Goal: Transaction & Acquisition: Purchase product/service

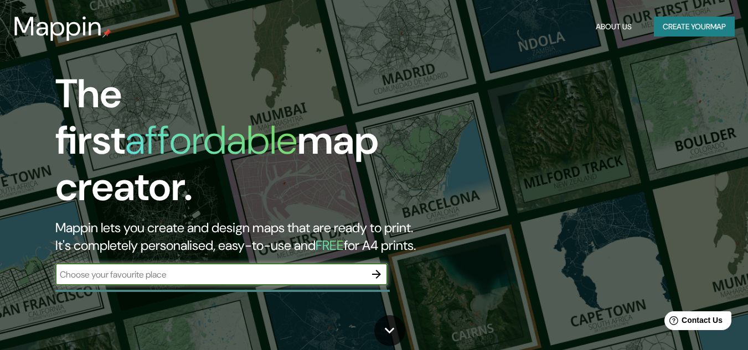
click at [185, 268] on input "text" at bounding box center [210, 274] width 310 height 13
click at [178, 269] on input "text" at bounding box center [210, 274] width 310 height 13
click at [308, 268] on input "text" at bounding box center [210, 274] width 310 height 13
type input "[GEOGRAPHIC_DATA]"
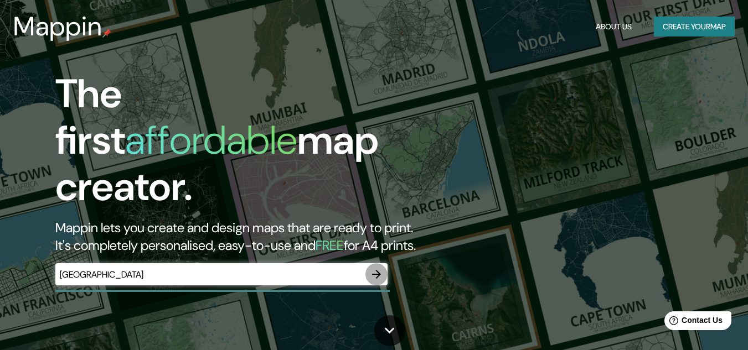
click at [374, 268] on icon "button" at bounding box center [376, 274] width 13 height 13
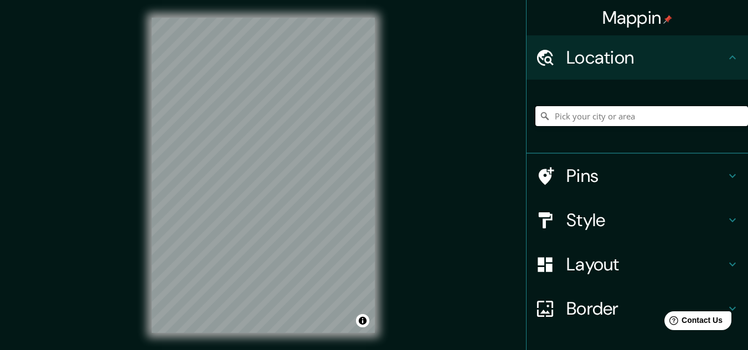
click at [573, 114] on input "Pick your city or area" at bounding box center [641, 116] width 212 height 20
paste input "-6.487550536791193, -76.36795765779192"
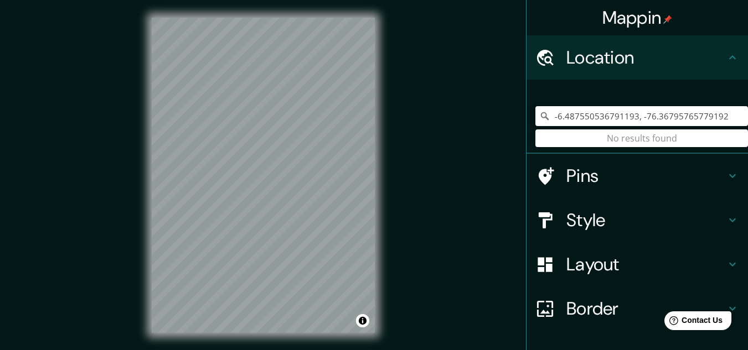
type input "-6.487550536791193, -76.36795765779192"
click at [671, 113] on input "-6.487550536791193, -76.36795765779192" at bounding box center [641, 116] width 212 height 20
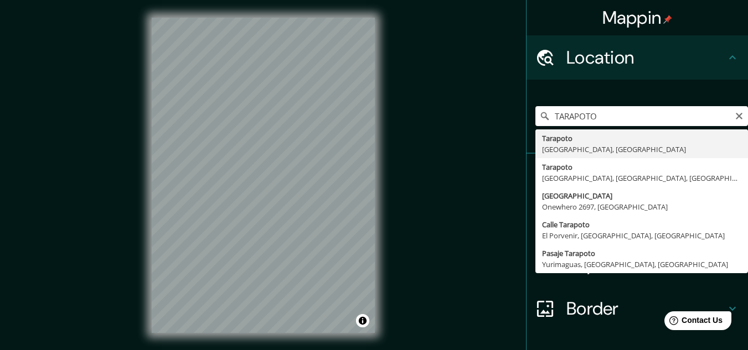
type input "Tarapoto, [GEOGRAPHIC_DATA], [GEOGRAPHIC_DATA]"
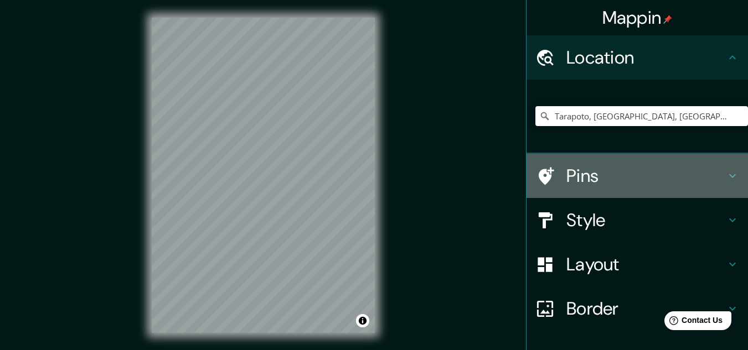
click at [725, 182] on icon at bounding box center [731, 175] width 13 height 13
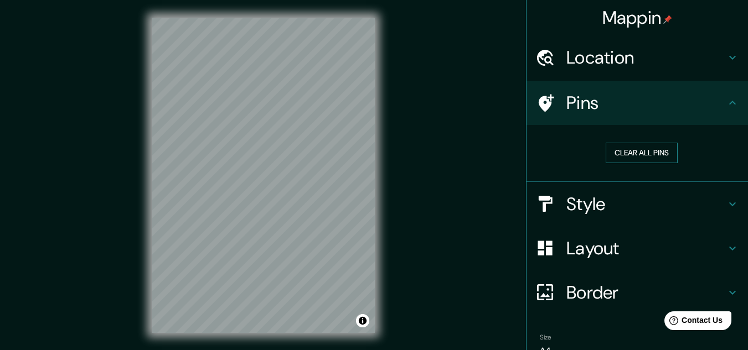
click at [642, 153] on button "Clear all pins" at bounding box center [641, 153] width 72 height 20
click at [631, 143] on button "Clear all pins" at bounding box center [641, 153] width 72 height 20
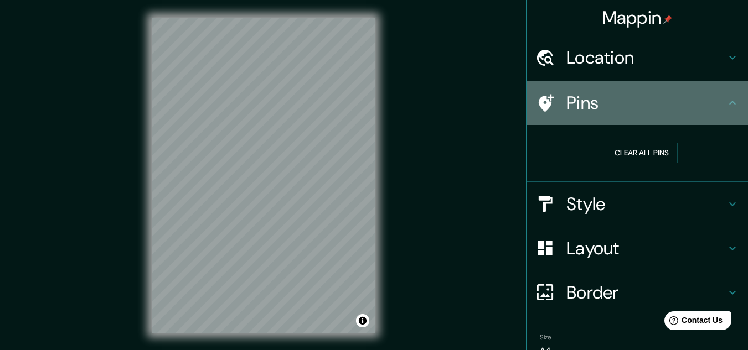
click at [710, 101] on h4 "Pins" at bounding box center [645, 103] width 159 height 22
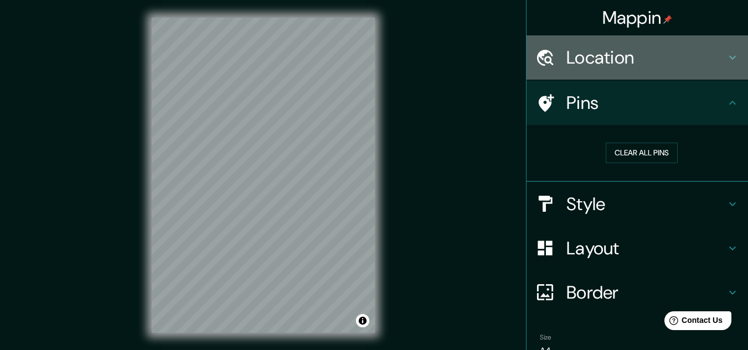
click at [725, 56] on icon at bounding box center [731, 57] width 13 height 13
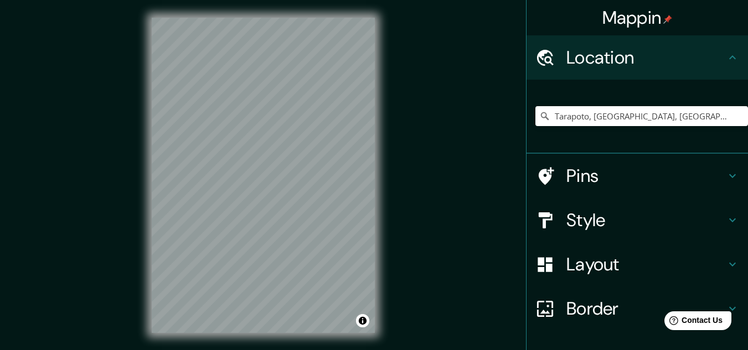
click at [715, 177] on h4 "Pins" at bounding box center [645, 176] width 159 height 22
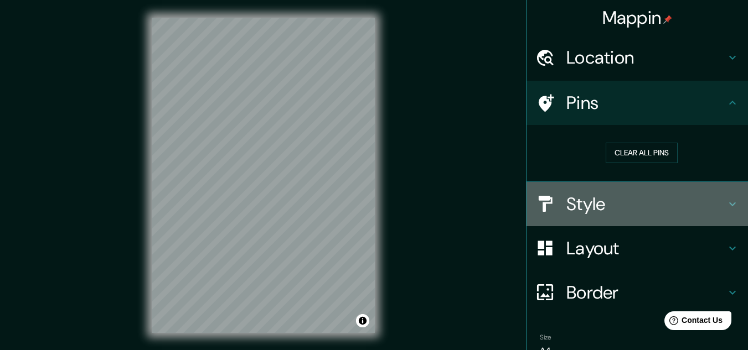
click at [730, 200] on div "Style" at bounding box center [636, 204] width 221 height 44
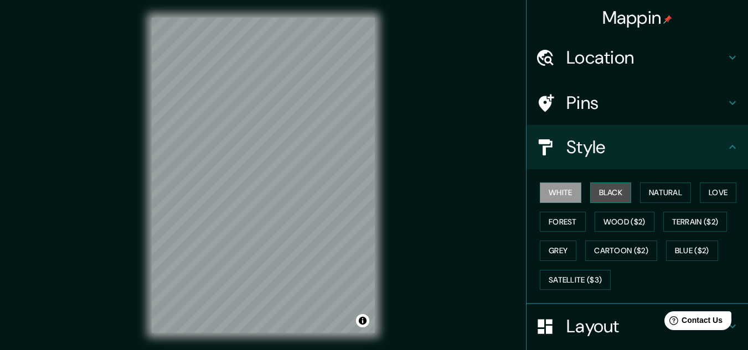
click at [612, 185] on button "Black" at bounding box center [610, 193] width 41 height 20
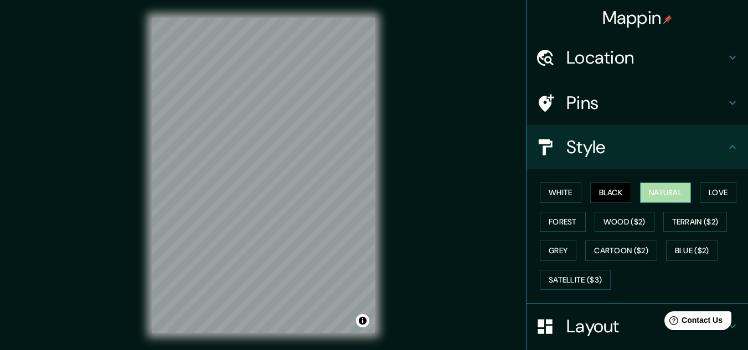
click at [653, 193] on button "Natural" at bounding box center [665, 193] width 51 height 20
click at [557, 198] on button "White" at bounding box center [559, 193] width 41 height 20
click at [658, 198] on button "Natural" at bounding box center [665, 193] width 51 height 20
click at [553, 223] on button "Forest" at bounding box center [562, 222] width 46 height 20
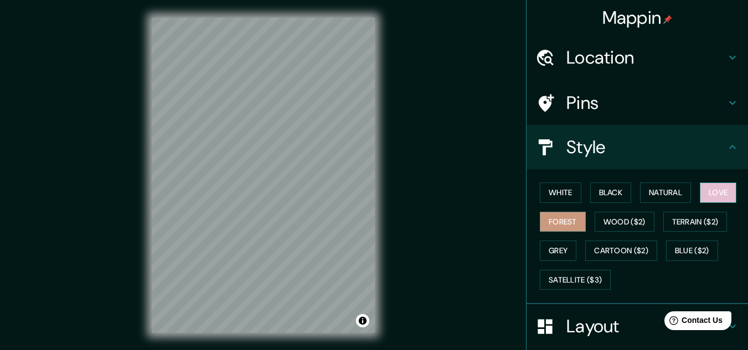
click at [719, 200] on button "Love" at bounding box center [717, 193] width 37 height 20
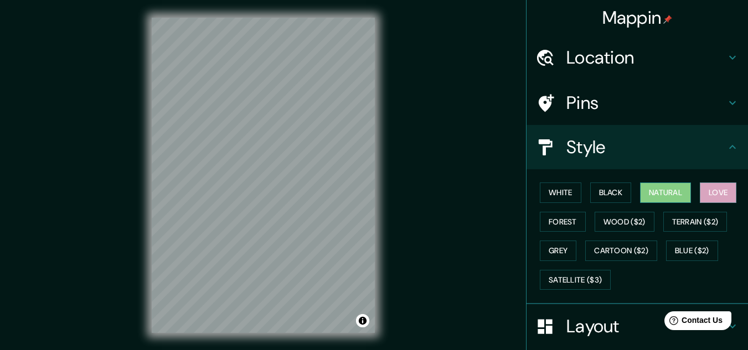
click at [659, 195] on button "Natural" at bounding box center [665, 193] width 51 height 20
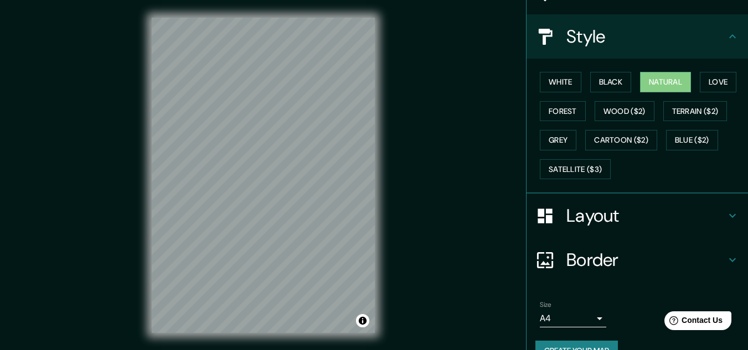
click at [566, 227] on h4 "Layout" at bounding box center [645, 216] width 159 height 22
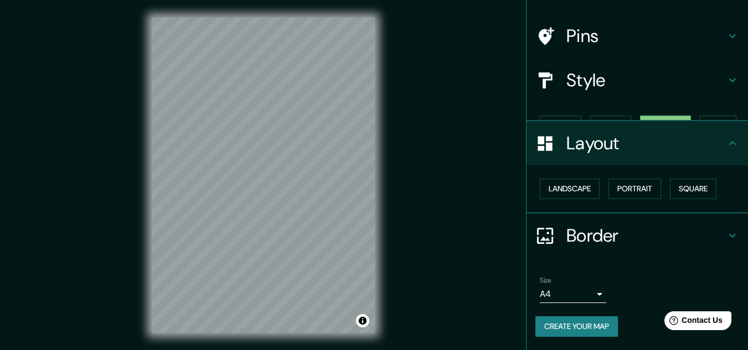
scroll to position [48, 0]
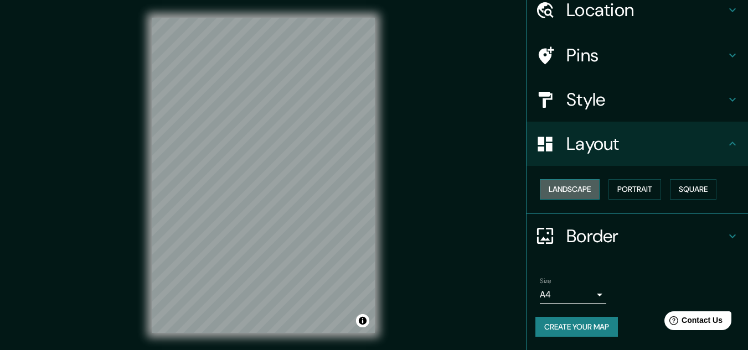
click at [573, 190] on button "Landscape" at bounding box center [569, 189] width 60 height 20
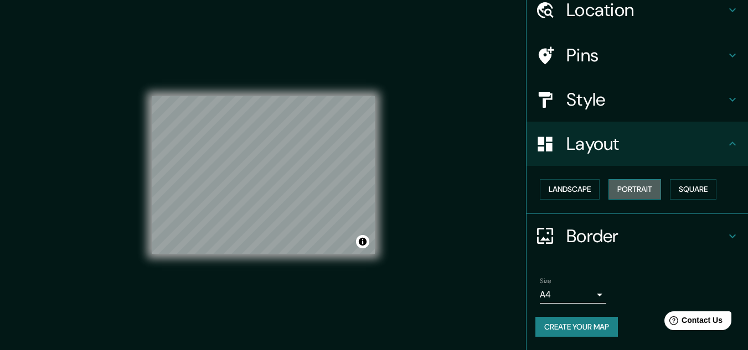
click at [642, 192] on button "Portrait" at bounding box center [634, 189] width 53 height 20
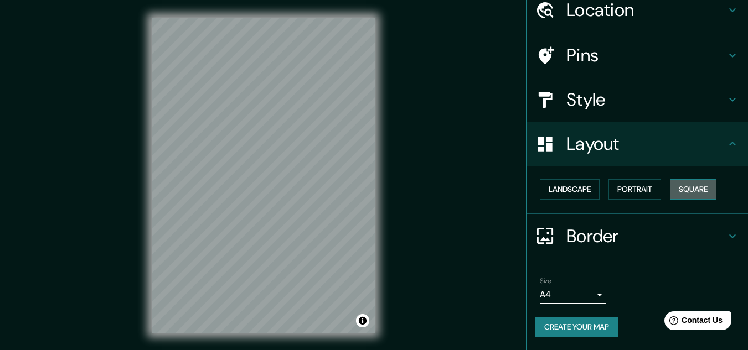
click at [702, 189] on button "Square" at bounding box center [692, 189] width 46 height 20
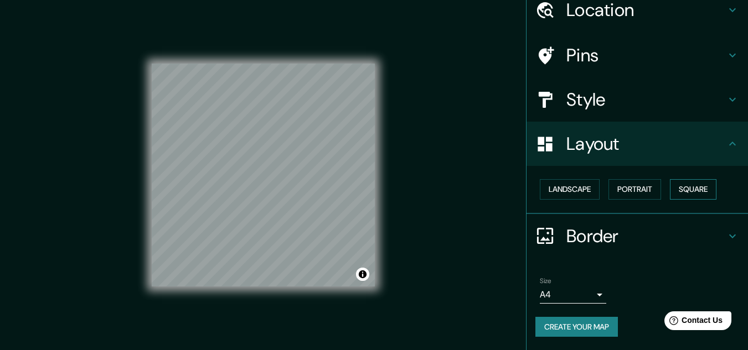
click at [702, 189] on button "Square" at bounding box center [692, 189] width 46 height 20
click at [587, 193] on button "Landscape" at bounding box center [569, 189] width 60 height 20
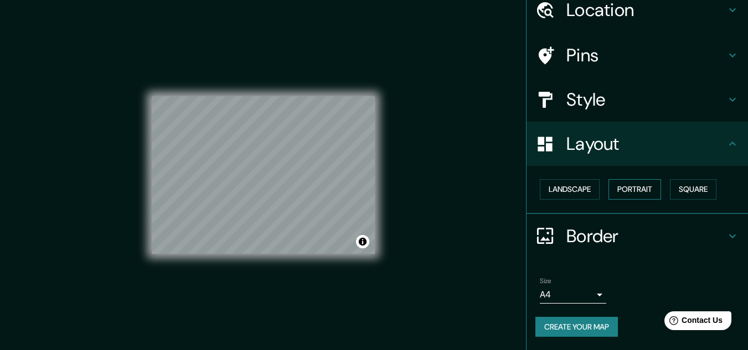
click at [645, 191] on button "Portrait" at bounding box center [634, 189] width 53 height 20
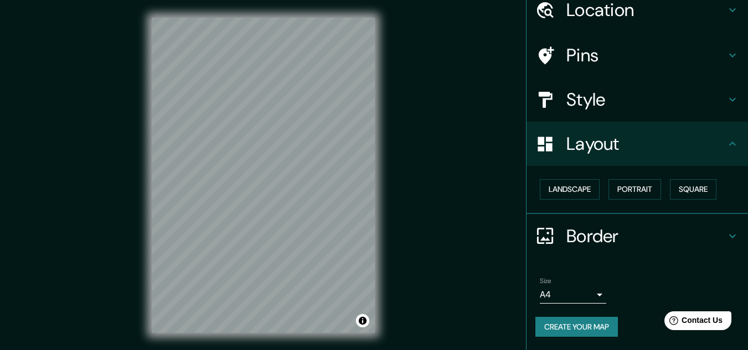
click at [691, 230] on h4 "Border" at bounding box center [645, 236] width 159 height 22
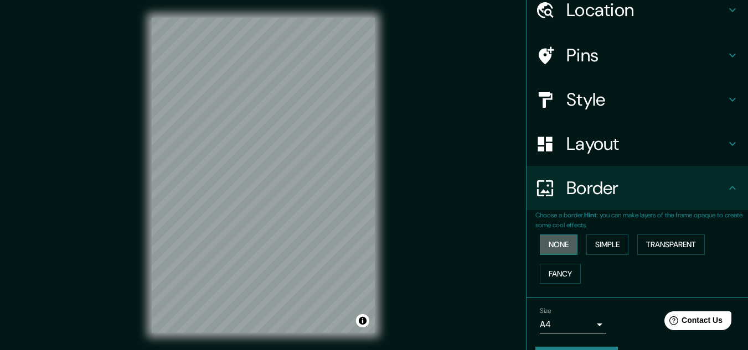
click at [553, 240] on button "None" at bounding box center [558, 245] width 38 height 20
click at [606, 244] on button "Simple" at bounding box center [607, 245] width 42 height 20
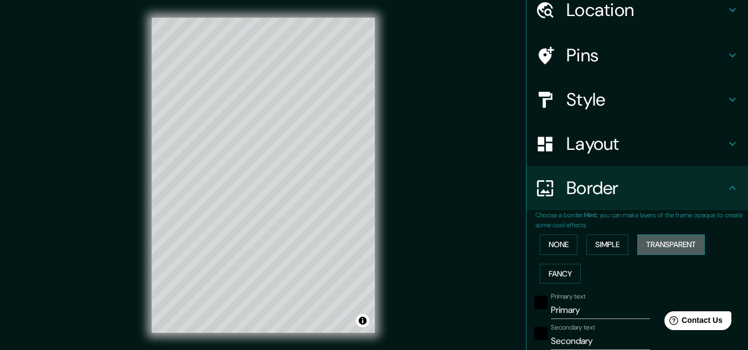
click at [657, 238] on button "Transparent" at bounding box center [671, 245] width 68 height 20
click at [564, 266] on button "Fancy" at bounding box center [559, 274] width 41 height 20
click at [621, 249] on button "Simple" at bounding box center [607, 245] width 42 height 20
click at [552, 246] on button "None" at bounding box center [558, 245] width 38 height 20
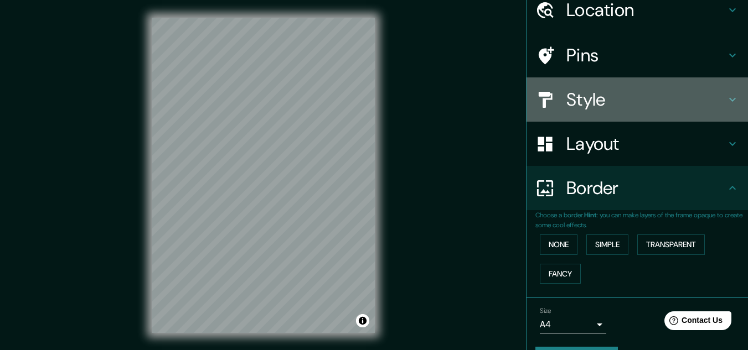
click at [592, 100] on h4 "Style" at bounding box center [645, 100] width 159 height 22
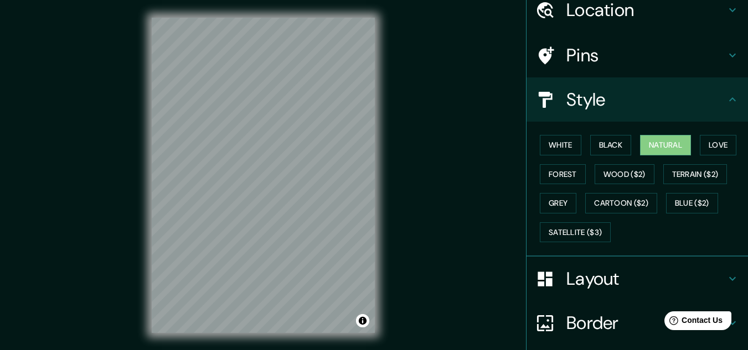
click at [640, 55] on h4 "Pins" at bounding box center [645, 55] width 159 height 22
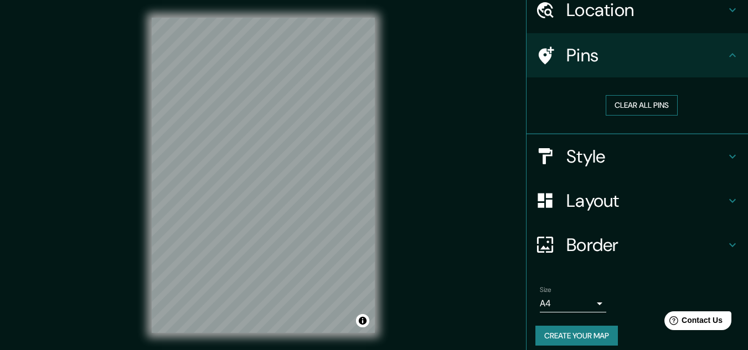
click at [651, 105] on button "Clear all pins" at bounding box center [641, 105] width 72 height 20
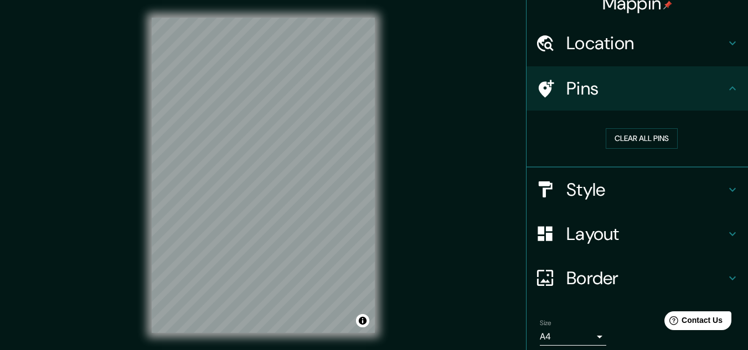
scroll to position [0, 0]
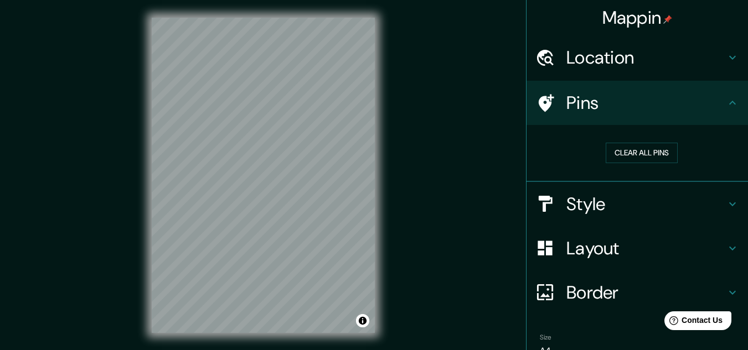
click at [676, 65] on h4 "Location" at bounding box center [645, 57] width 159 height 22
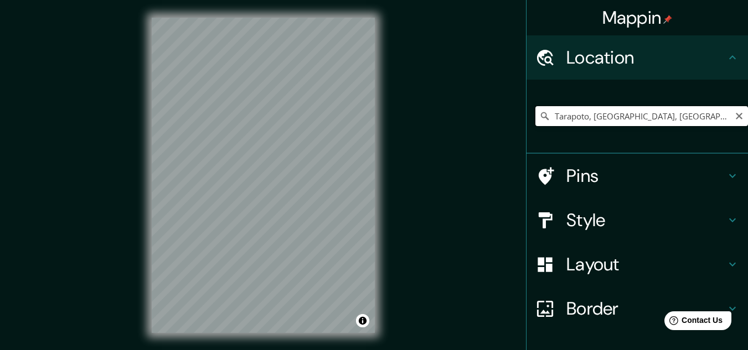
click at [622, 117] on input "Tarapoto, [GEOGRAPHIC_DATA], [GEOGRAPHIC_DATA]" at bounding box center [641, 116] width 212 height 20
click at [300, 162] on div at bounding box center [297, 157] width 9 height 9
click at [587, 161] on div "Pins" at bounding box center [636, 176] width 221 height 44
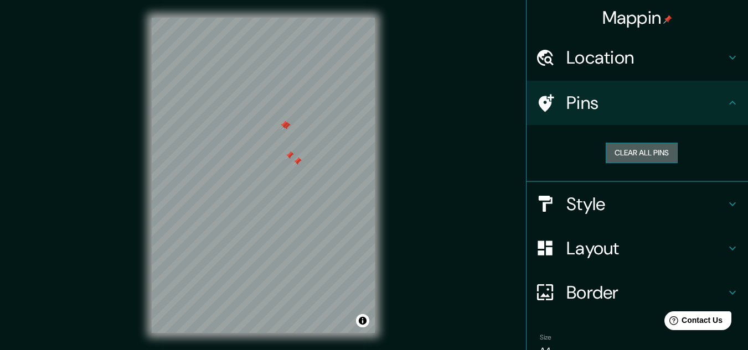
click at [634, 152] on button "Clear all pins" at bounding box center [641, 153] width 72 height 20
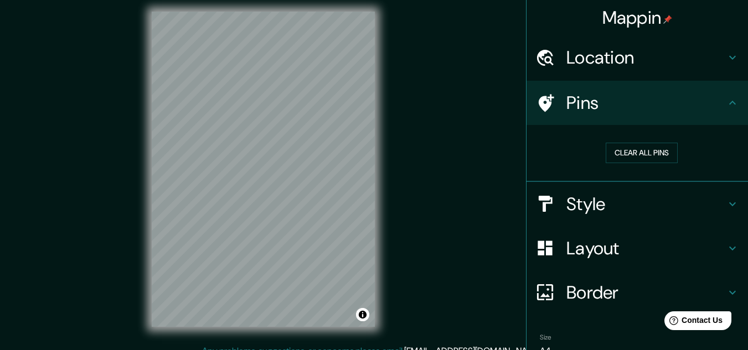
scroll to position [17, 0]
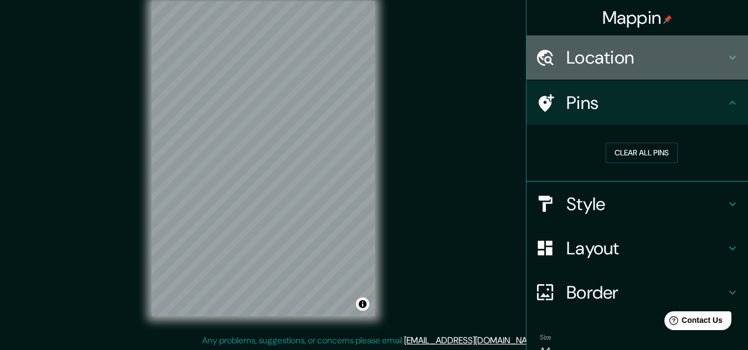
click at [668, 36] on div "Location" at bounding box center [636, 57] width 221 height 44
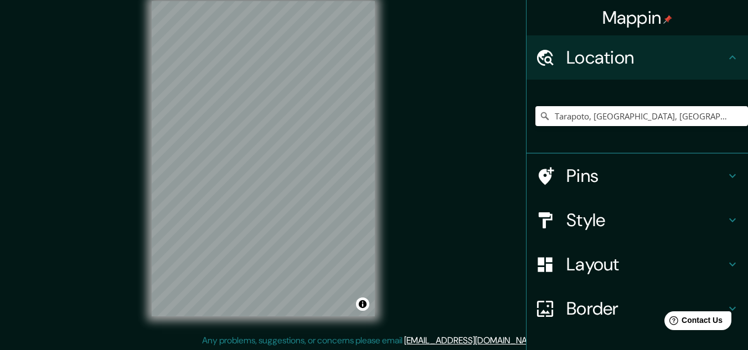
click at [667, 40] on div "Location" at bounding box center [636, 57] width 221 height 44
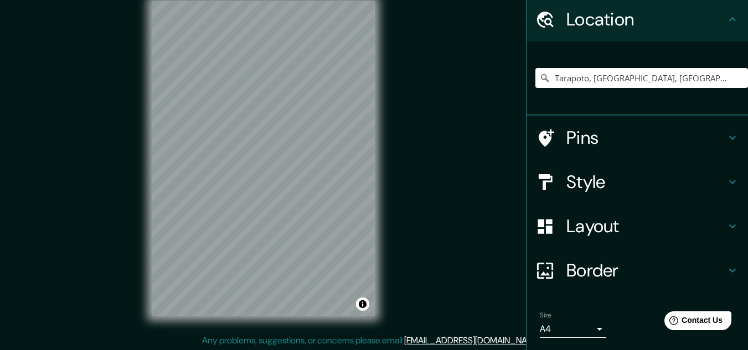
scroll to position [73, 0]
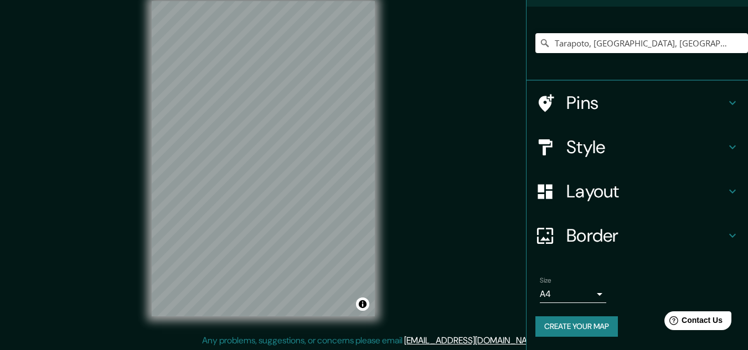
click at [719, 226] on div "Border" at bounding box center [636, 236] width 221 height 44
